Goal: Check status: Check status

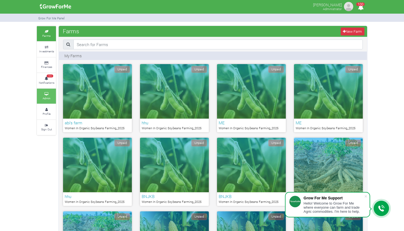
click at [46, 100] on link "Admin" at bounding box center [46, 96] width 19 height 15
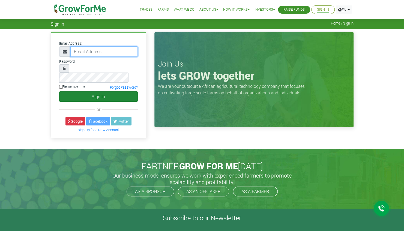
type input "[PERSON_NAME][EMAIL_ADDRESS][DOMAIN_NAME]"
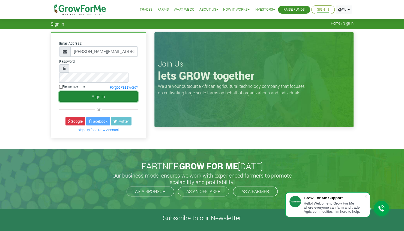
click at [104, 91] on button "Sign In" at bounding box center [98, 96] width 79 height 10
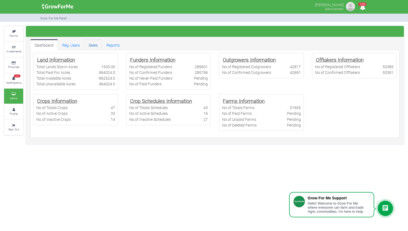
click at [97, 42] on link "Sales" at bounding box center [93, 44] width 18 height 11
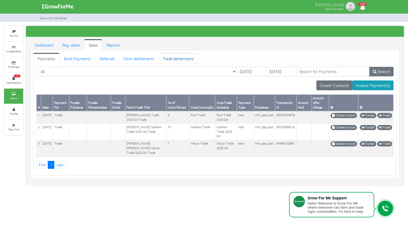
click at [176, 57] on link "Trade Settlements" at bounding box center [179, 58] width 40 height 11
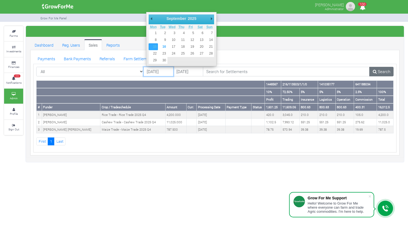
click at [151, 70] on input "[DATE]" at bounding box center [159, 72] width 30 height 10
type input "[DATE]"
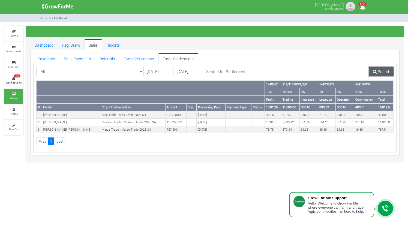
click at [382, 71] on link "Search" at bounding box center [382, 72] width 24 height 10
